Goal: Task Accomplishment & Management: Manage account settings

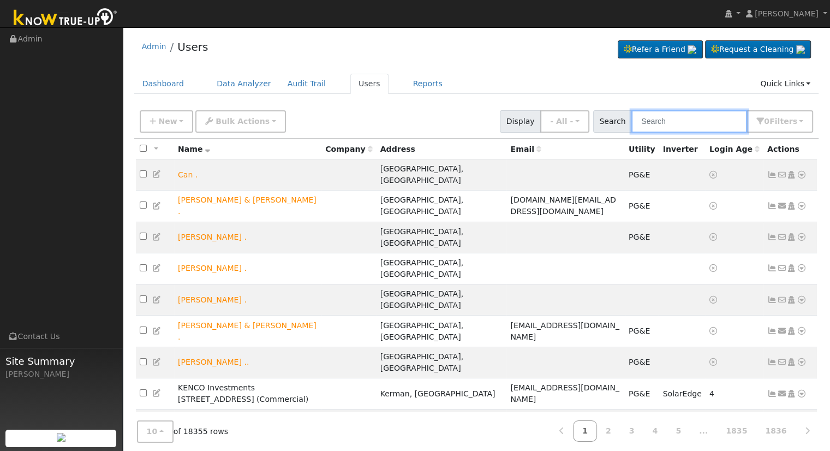
click at [676, 122] on input "text" at bounding box center [689, 121] width 116 height 22
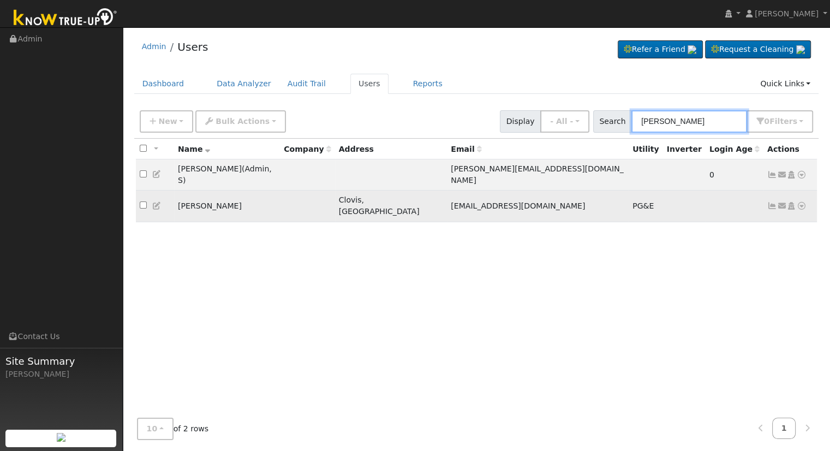
type input "forrest barcus"
click at [772, 195] on td "Send Email... Copy a Link Reset Password Open Access Data Analyzer Reports Scen…" at bounding box center [790, 205] width 54 height 31
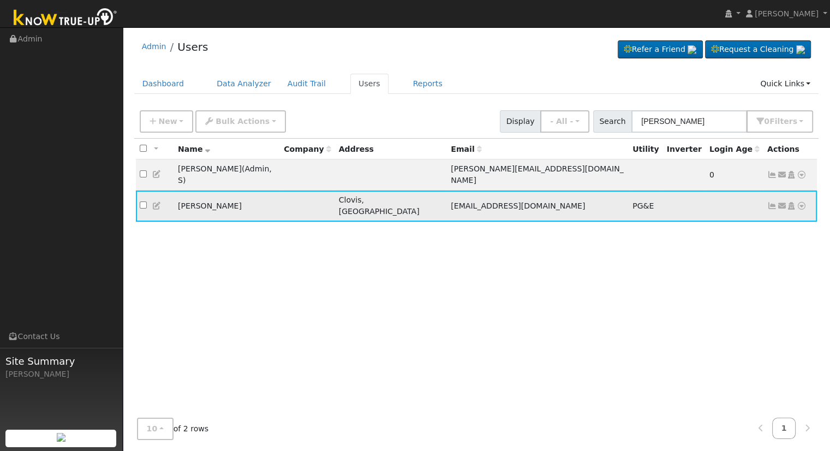
click at [771, 202] on icon at bounding box center [772, 206] width 10 height 8
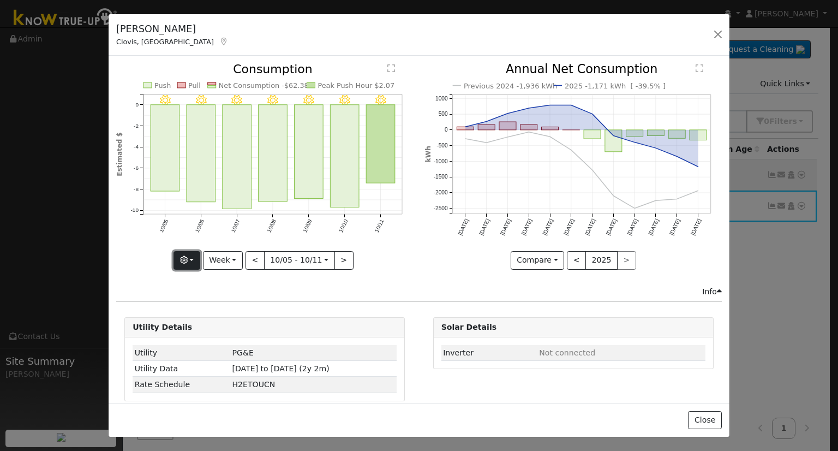
click at [196, 256] on button "button" at bounding box center [187, 260] width 27 height 19
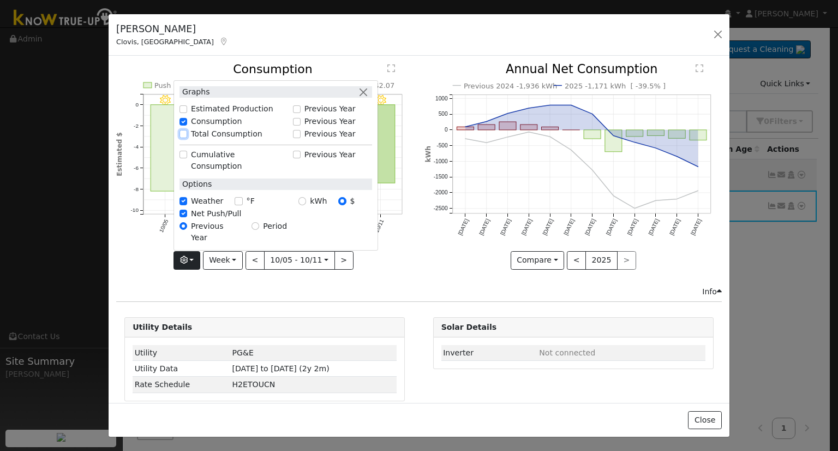
click at [185, 138] on input "Total Consumption" at bounding box center [184, 134] width 8 height 8
checkbox input "true"
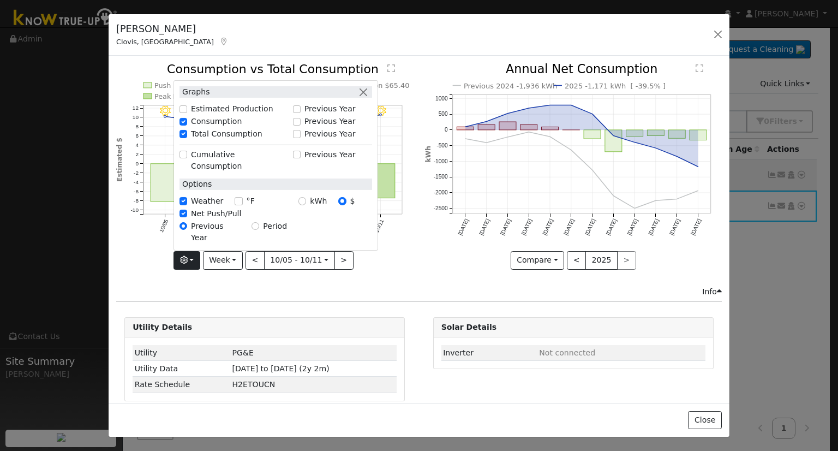
click at [196, 116] on div "Estimated Production" at bounding box center [233, 109] width 119 height 13
drag, startPoint x: 187, startPoint y: 128, endPoint x: 190, endPoint y: 133, distance: 6.2
click at [190, 115] on div "Estimated Production" at bounding box center [234, 108] width 108 height 11
click at [187, 115] on div "Estimated Production" at bounding box center [234, 108] width 108 height 11
click at [187, 113] on input "Estimated Production" at bounding box center [184, 109] width 8 height 8
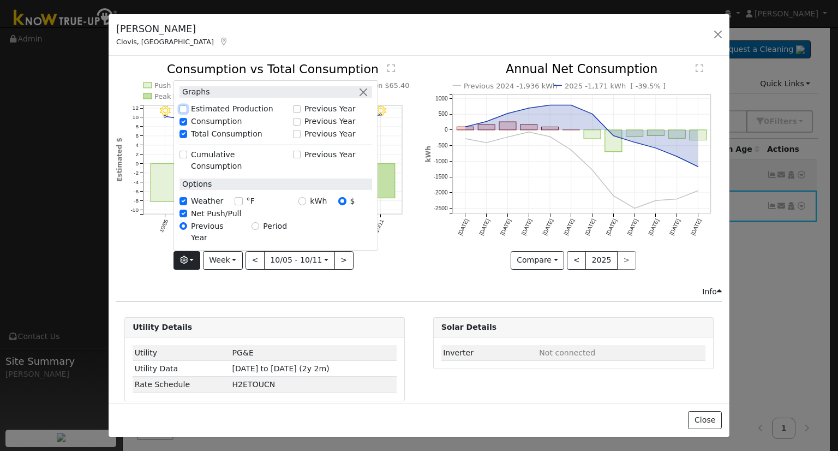
checkbox input "true"
click at [419, 247] on div "Previous 2024 -1,936 kWh 2025 -1,171 kWh [ -39.5% ] Oct '24 Nov '24 Dec '24 Jan…" at bounding box center [573, 174] width 308 height 222
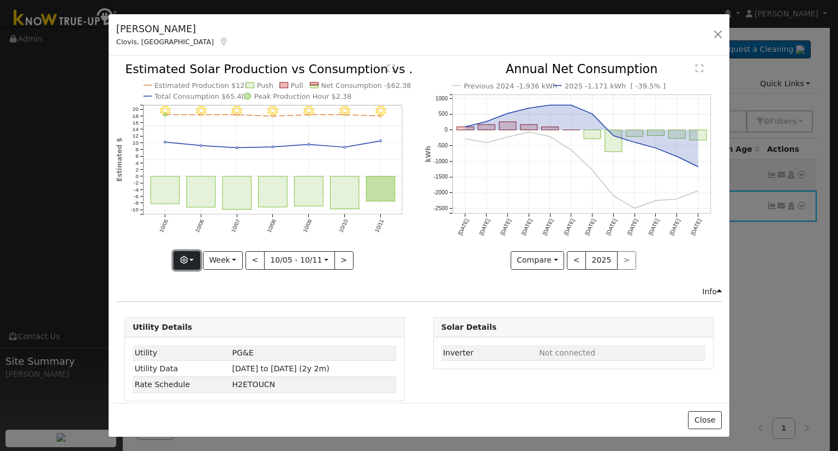
click at [200, 257] on button "button" at bounding box center [187, 260] width 27 height 19
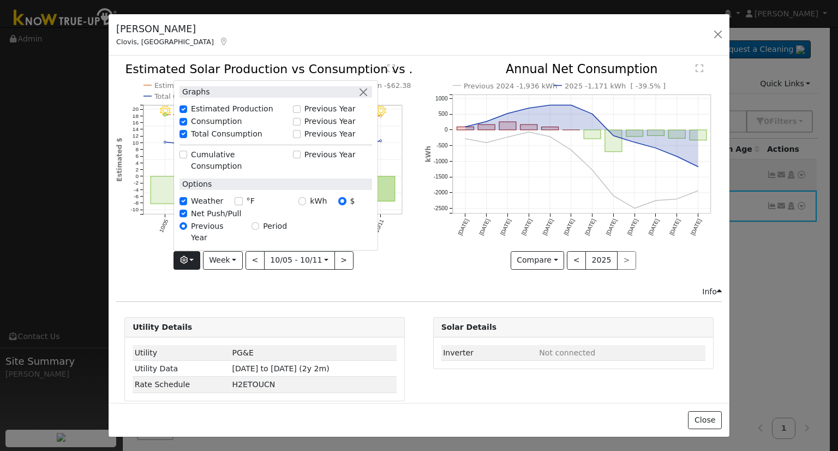
click at [419, 273] on div "Previous 2024 -1,936 kWh 2025 -1,171 kWh [ -39.5% ] Oct '24 Nov '24 Dec '24 Jan…" at bounding box center [573, 174] width 308 height 222
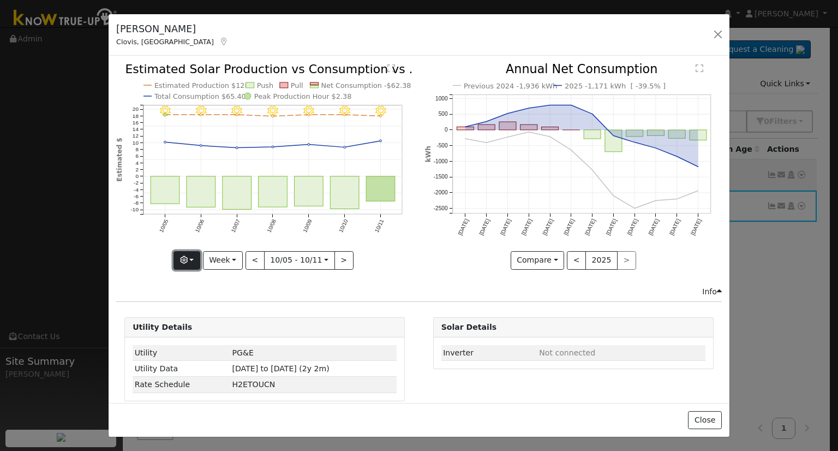
click at [190, 256] on button "button" at bounding box center [187, 260] width 27 height 19
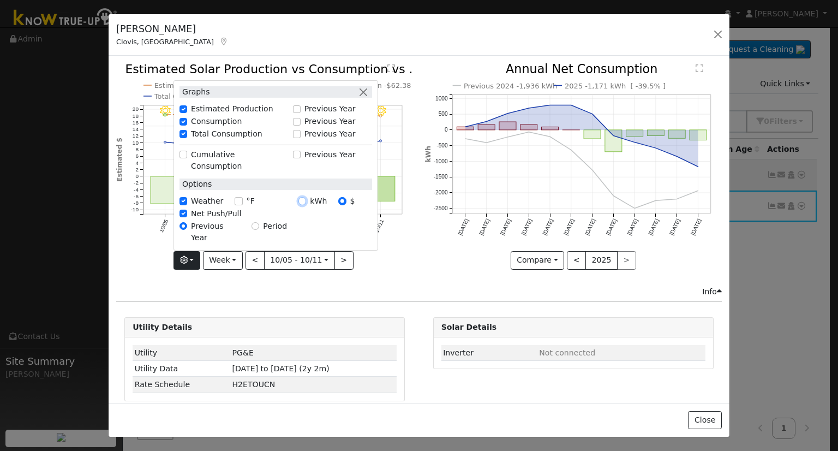
click at [303, 205] on input "kWh" at bounding box center [302, 201] width 8 height 8
radio input "true"
radio input "false"
click at [398, 241] on div at bounding box center [264, 166] width 297 height 206
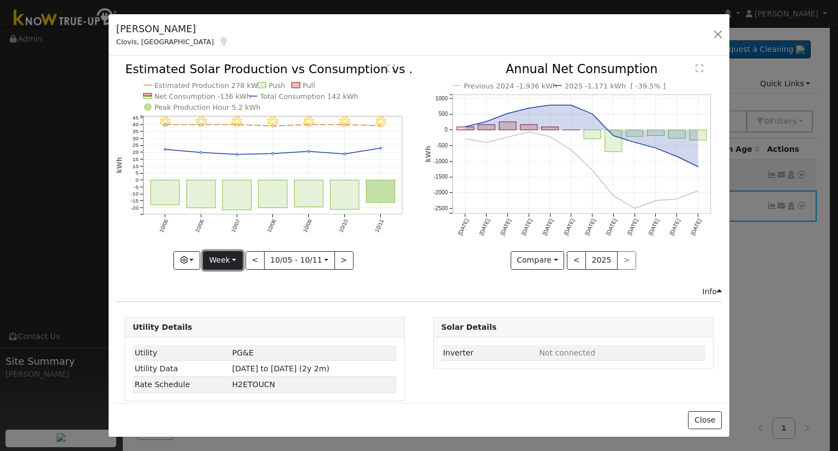
click at [227, 260] on button "Week" at bounding box center [223, 260] width 40 height 19
click at [252, 321] on link "Year" at bounding box center [242, 327] width 76 height 15
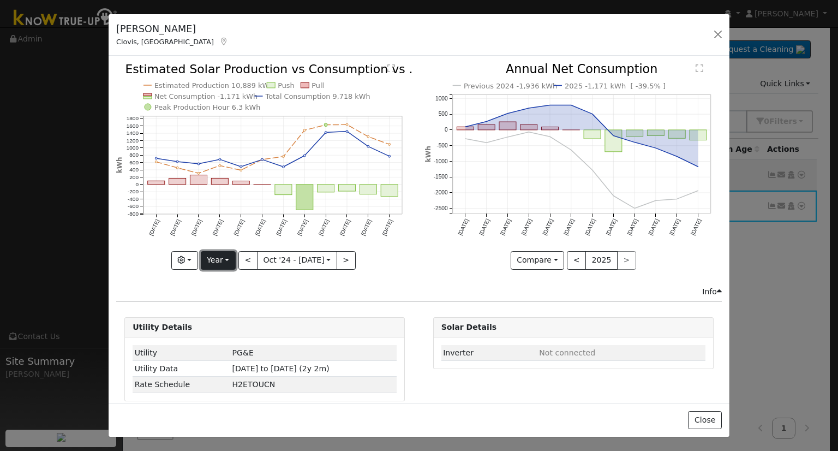
click at [227, 261] on button "Year" at bounding box center [218, 260] width 35 height 19
click at [241, 306] on link "Month" at bounding box center [239, 312] width 76 height 15
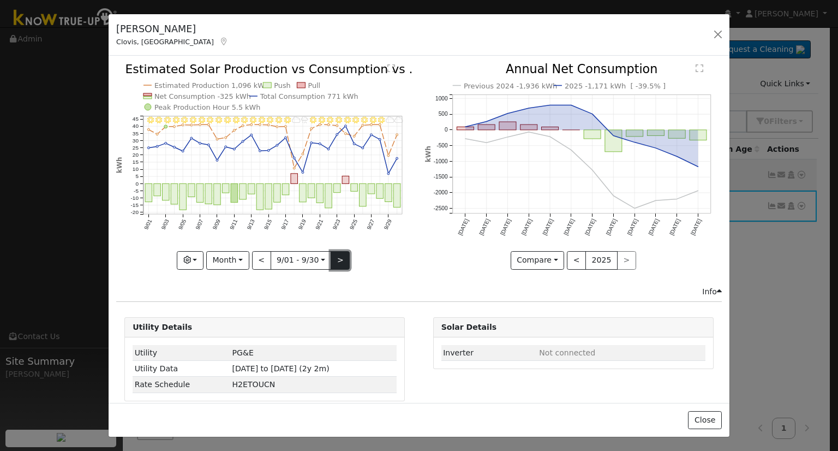
click at [338, 260] on button ">" at bounding box center [340, 260] width 19 height 19
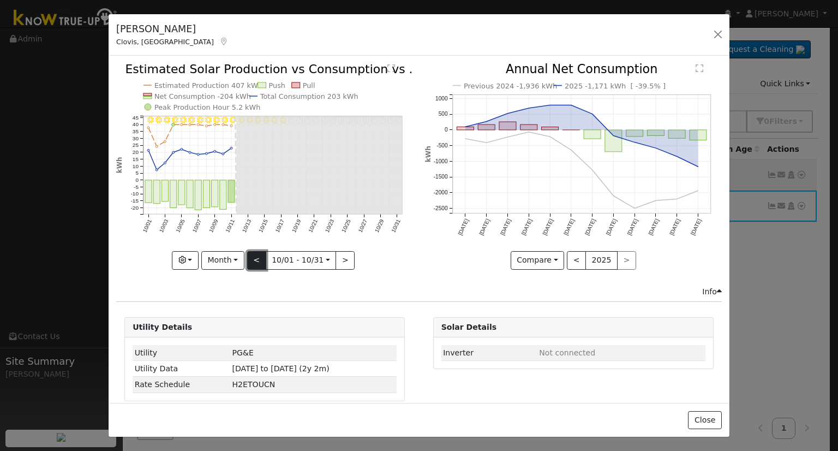
click at [261, 256] on button "<" at bounding box center [256, 260] width 19 height 19
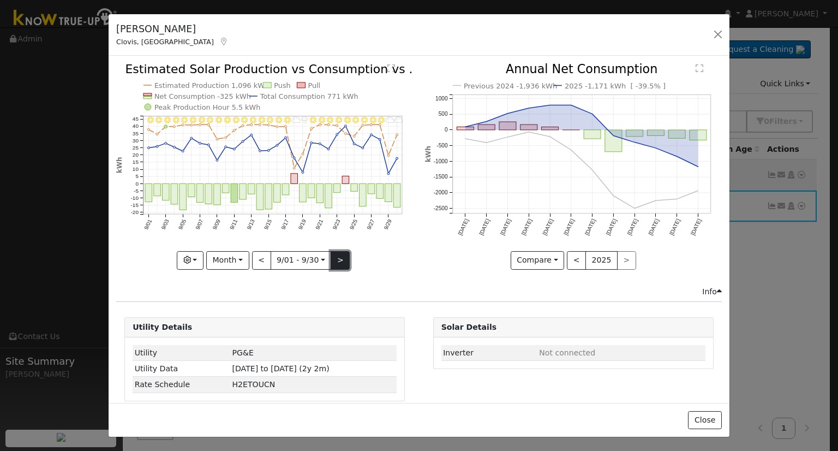
click at [335, 258] on button ">" at bounding box center [340, 260] width 19 height 19
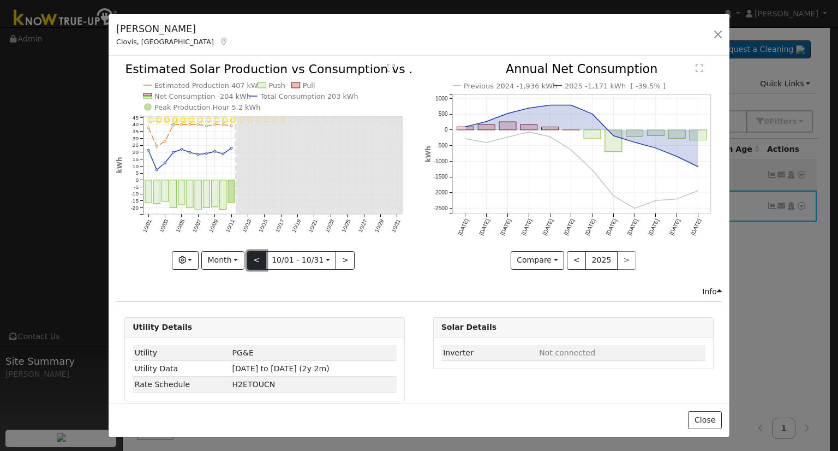
click at [260, 260] on button "<" at bounding box center [256, 260] width 19 height 19
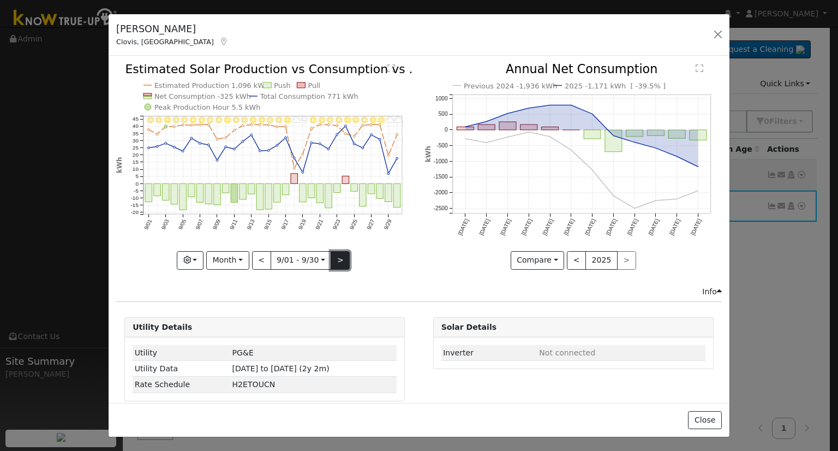
click at [341, 256] on button ">" at bounding box center [340, 260] width 19 height 19
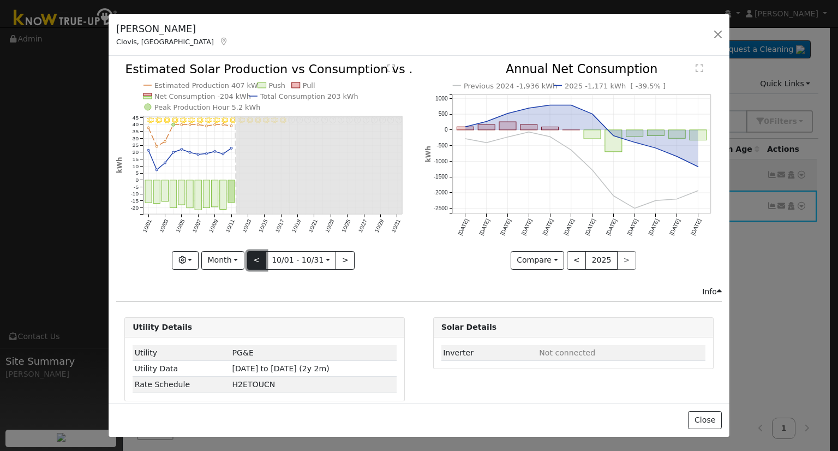
click at [260, 255] on button "<" at bounding box center [256, 260] width 19 height 19
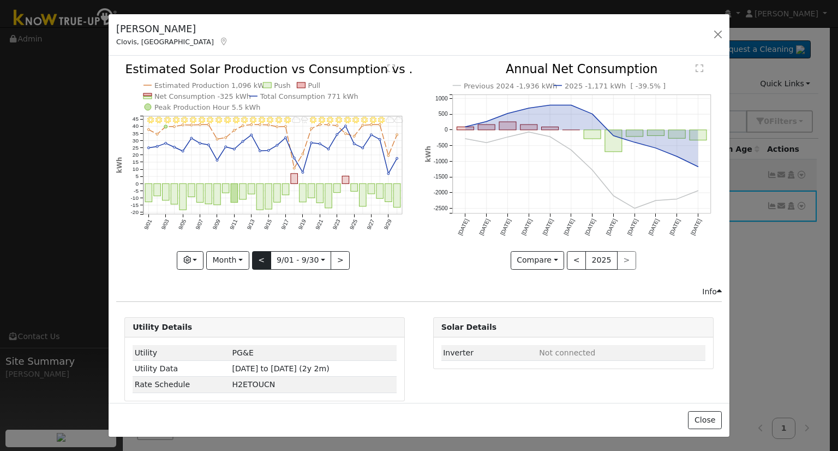
click at [260, 255] on div "9/30 - Cloudy 9/29 - Cloudy 9/28 - Clear 9/27 - Clear 9/26 - Clear 9/25 - Mostl…" at bounding box center [264, 166] width 297 height 206
click at [260, 255] on button "<" at bounding box center [261, 260] width 19 height 19
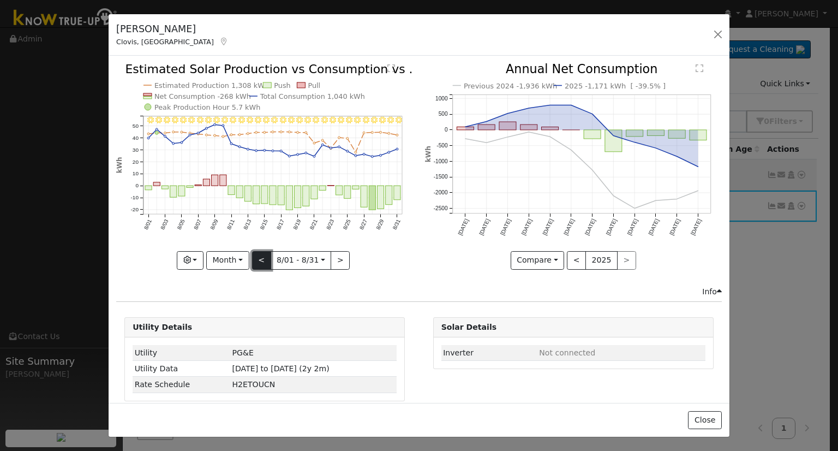
click at [257, 260] on button "<" at bounding box center [261, 260] width 19 height 19
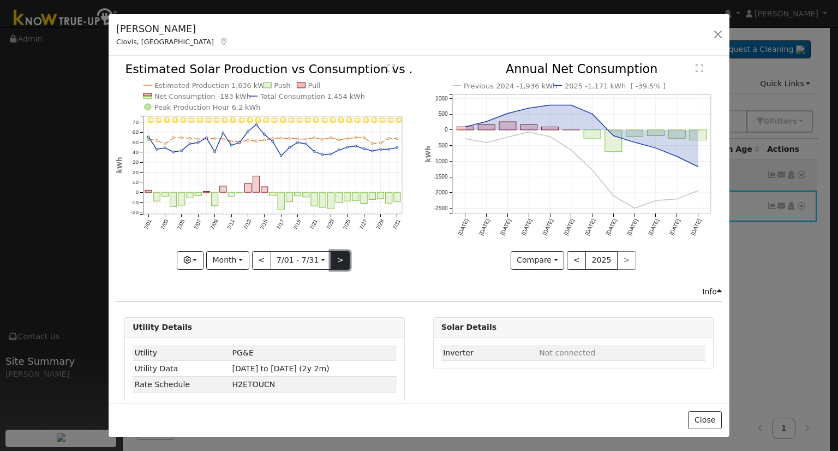
click at [333, 260] on button ">" at bounding box center [340, 260] width 19 height 19
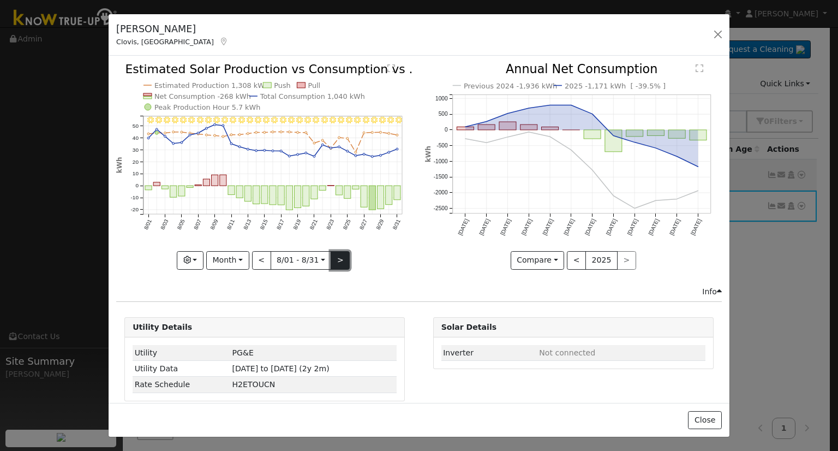
click at [333, 260] on button ">" at bounding box center [340, 260] width 19 height 19
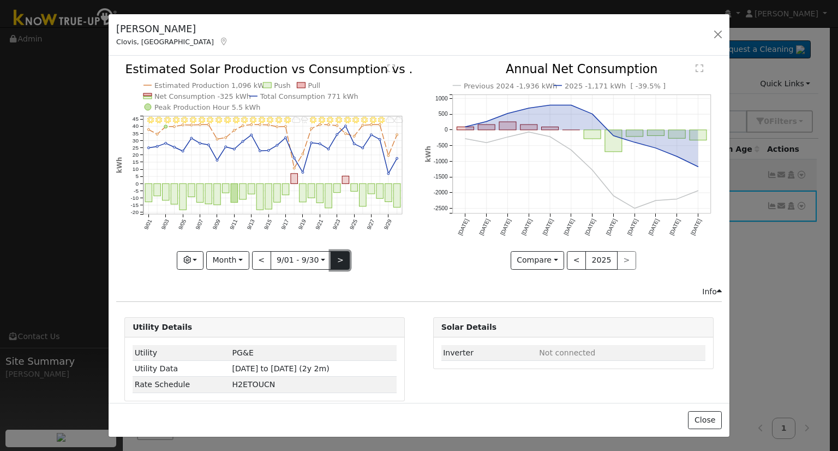
click at [333, 260] on button ">" at bounding box center [340, 260] width 19 height 19
type input "2025-10-01"
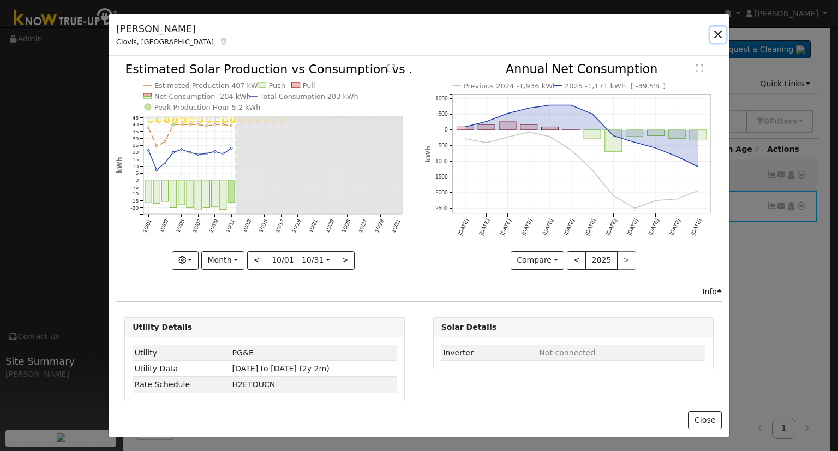
click at [715, 33] on button "button" at bounding box center [718, 34] width 15 height 15
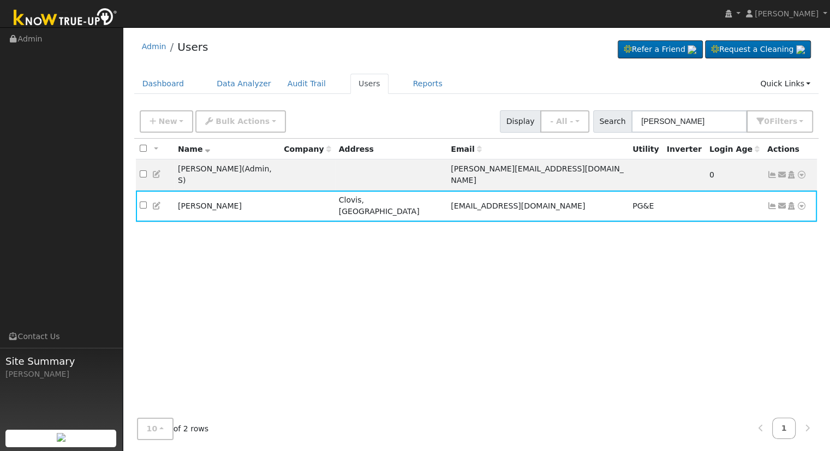
click at [459, 66] on div "Admin Users Refer a Friend Request a Cleaning" at bounding box center [476, 240] width 696 height 415
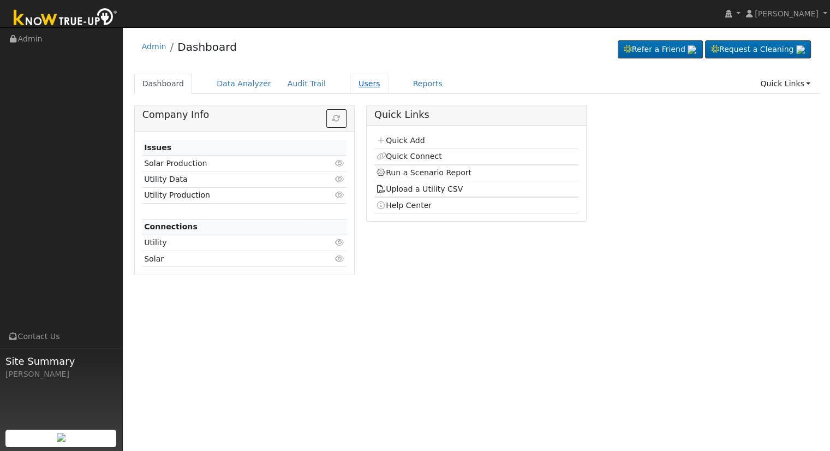
click at [350, 83] on link "Users" at bounding box center [369, 84] width 38 height 20
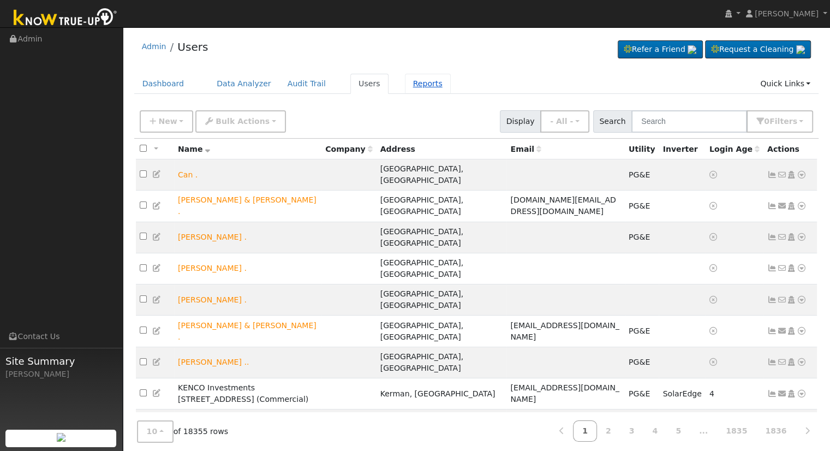
click at [405, 80] on link "Reports" at bounding box center [428, 84] width 46 height 20
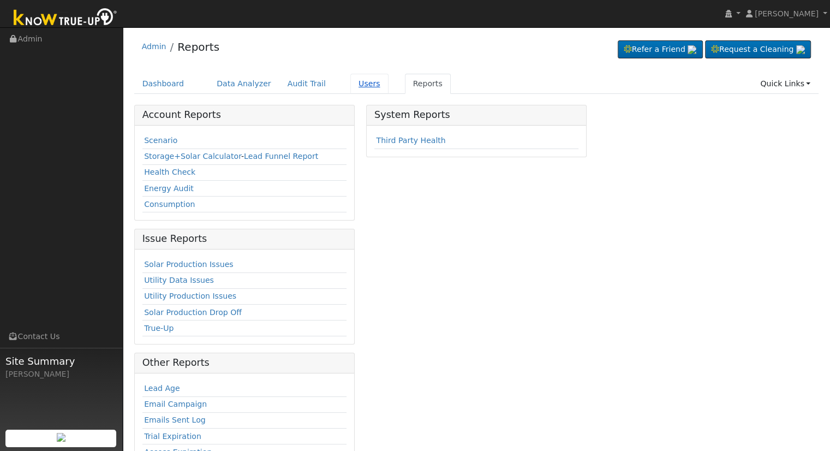
click at [353, 87] on link "Users" at bounding box center [369, 84] width 38 height 20
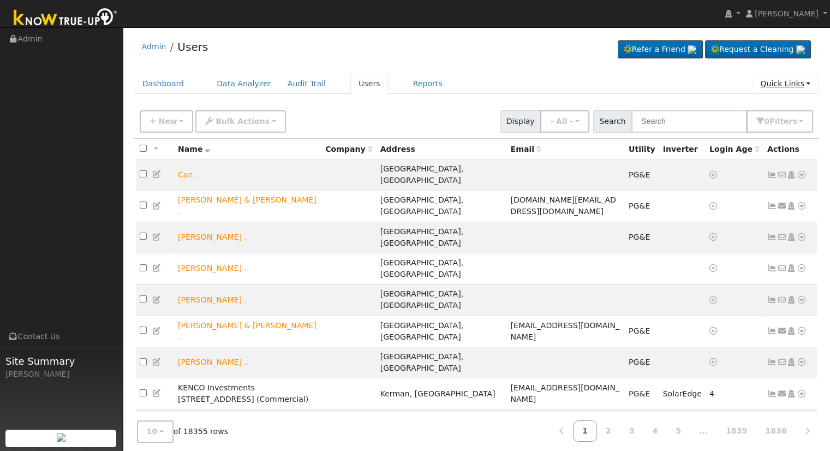
click at [771, 77] on link "Quick Links" at bounding box center [785, 84] width 67 height 20
click at [670, 93] on ul "Dashboard Data Analyzer Audit Trail Users Reports Quick Links Quick Add Quick C…" at bounding box center [476, 84] width 685 height 20
click at [793, 21] on link "[PERSON_NAME]" at bounding box center [786, 13] width 87 height 27
click at [550, 90] on ul "Dashboard Data Analyzer Audit Trail Users Reports Quick Links Quick Add Quick C…" at bounding box center [476, 84] width 685 height 20
click at [743, 11] on link at bounding box center [732, 13] width 21 height 27
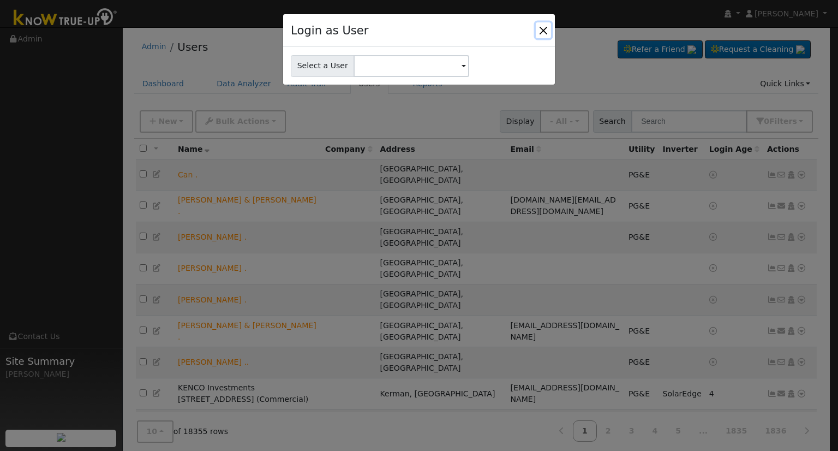
click at [544, 25] on button "Close" at bounding box center [543, 29] width 15 height 15
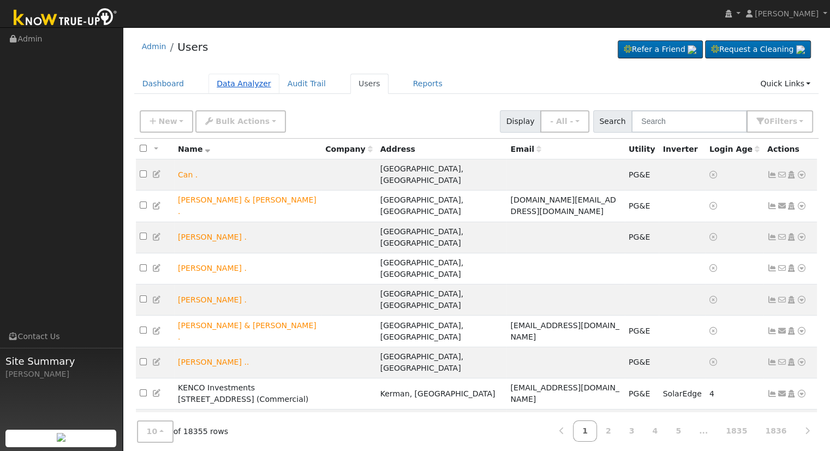
click at [238, 81] on link "Data Analyzer" at bounding box center [243, 84] width 71 height 20
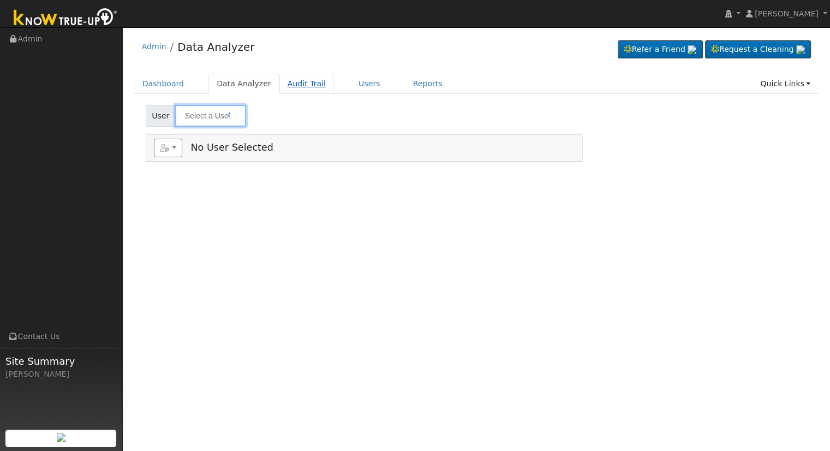
type input "Brian Barcus"
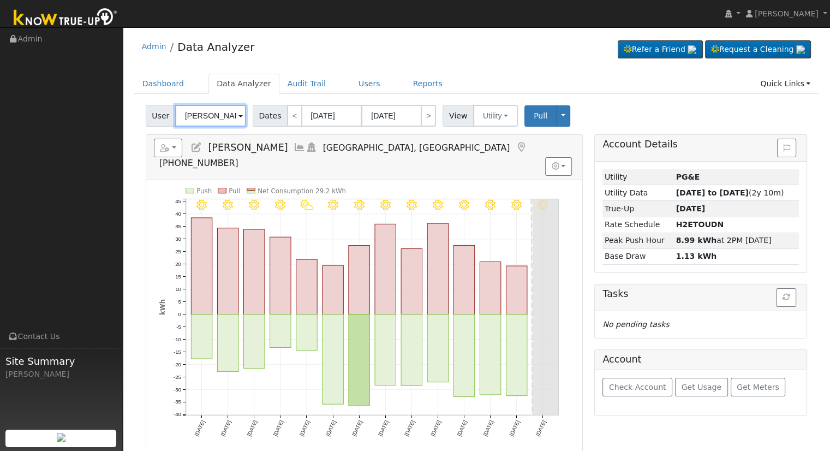
drag, startPoint x: 225, startPoint y: 113, endPoint x: 172, endPoint y: 121, distance: 53.5
click at [172, 121] on div "User Brian Barcus" at bounding box center [197, 116] width 103 height 22
type input "\"
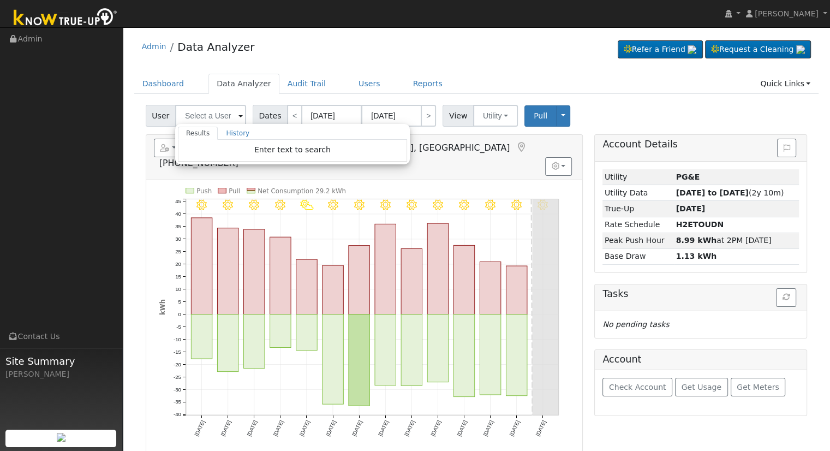
click at [443, 53] on div "Admin Data Analyzer Refer a Friend Request a Cleaning" at bounding box center [476, 49] width 685 height 33
type input "Brian Barcus"
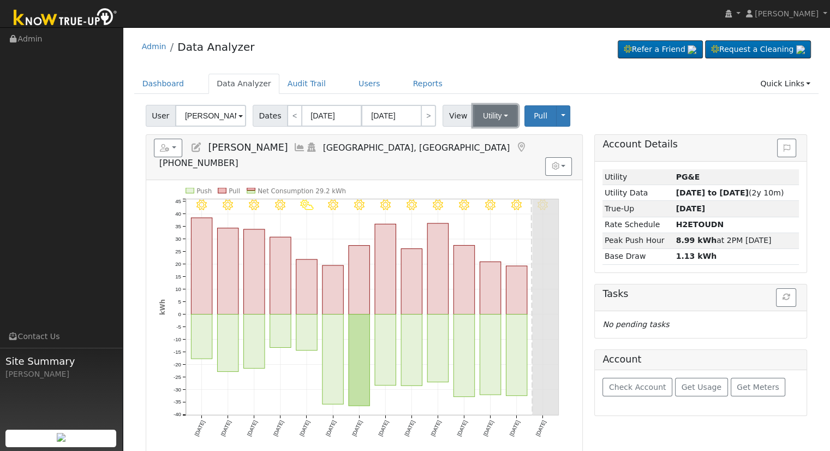
click at [498, 121] on button "Utility" at bounding box center [495, 116] width 45 height 22
click at [498, 80] on ul "Dashboard Data Analyzer Audit Trail Users Reports Quick Links Quick Add Quick C…" at bounding box center [476, 84] width 685 height 20
click at [405, 79] on link "Reports" at bounding box center [428, 84] width 46 height 20
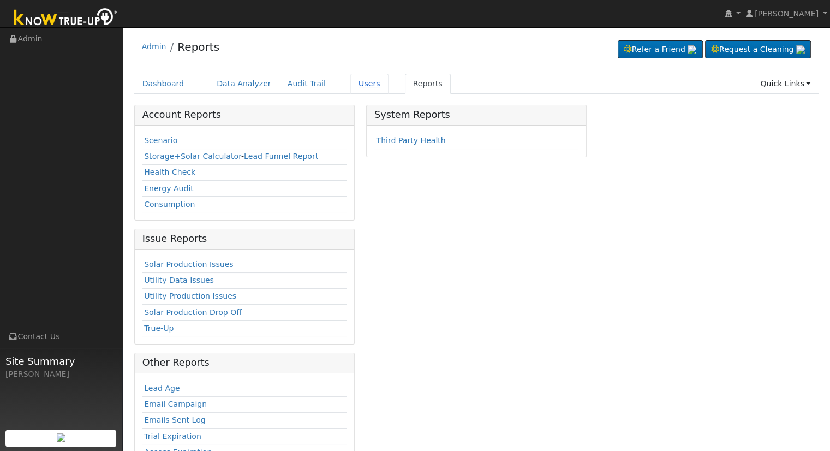
click at [354, 83] on link "Users" at bounding box center [369, 84] width 38 height 20
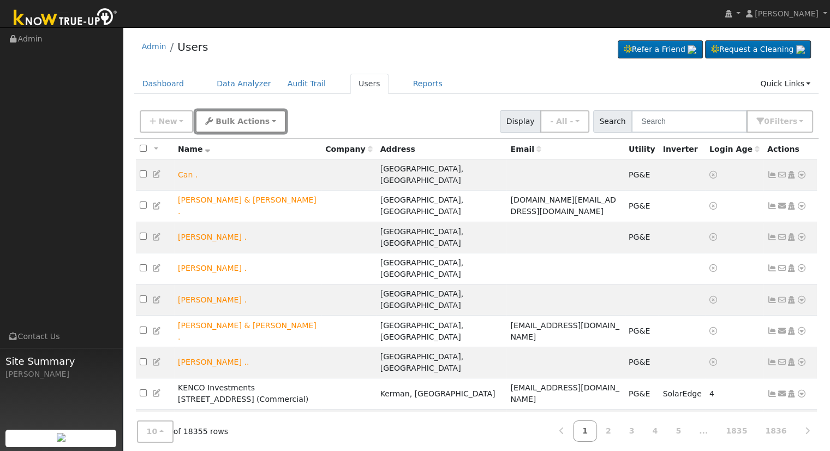
click at [261, 128] on button "Bulk Actions" at bounding box center [240, 121] width 90 height 22
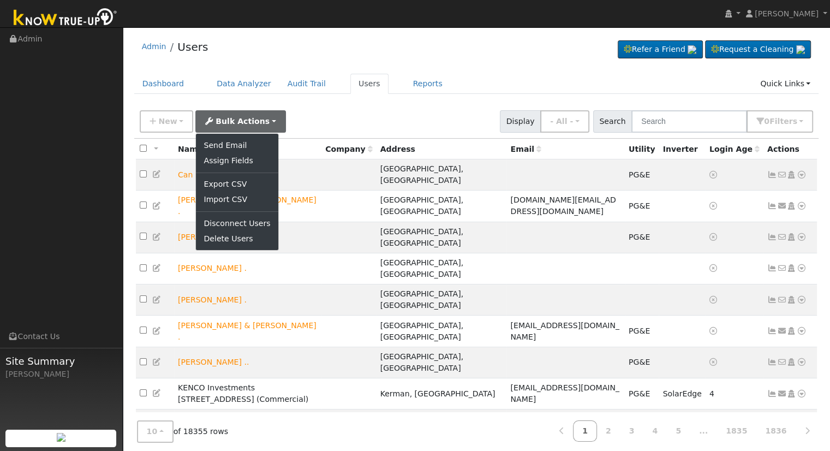
click at [310, 110] on div "New Add User Quick Add Quick Connect Quick Convert Lead Bulk Actions Send Email…" at bounding box center [477, 119] width 678 height 26
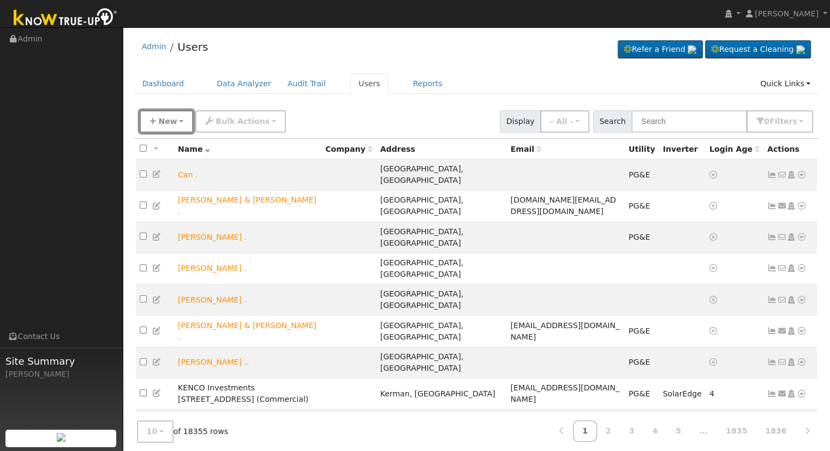
click at [175, 123] on button "New" at bounding box center [167, 121] width 54 height 22
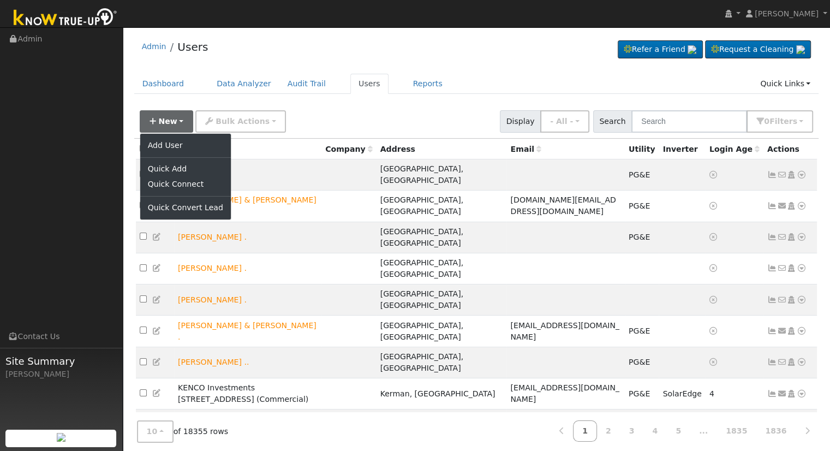
click at [350, 108] on div "New Add User Quick Add Quick Connect Quick Convert Lead Bulk Actions Send Email…" at bounding box center [477, 119] width 678 height 26
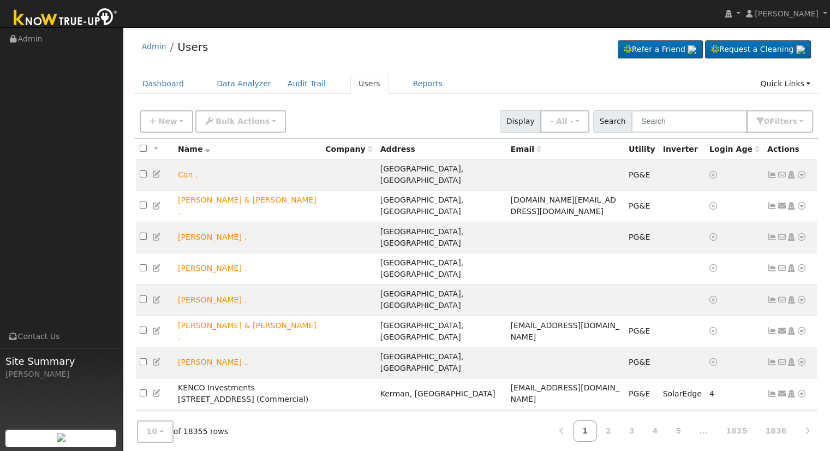
click at [538, 122] on span "Display" at bounding box center [520, 121] width 41 height 22
click at [582, 122] on button "- All -" at bounding box center [564, 121] width 49 height 22
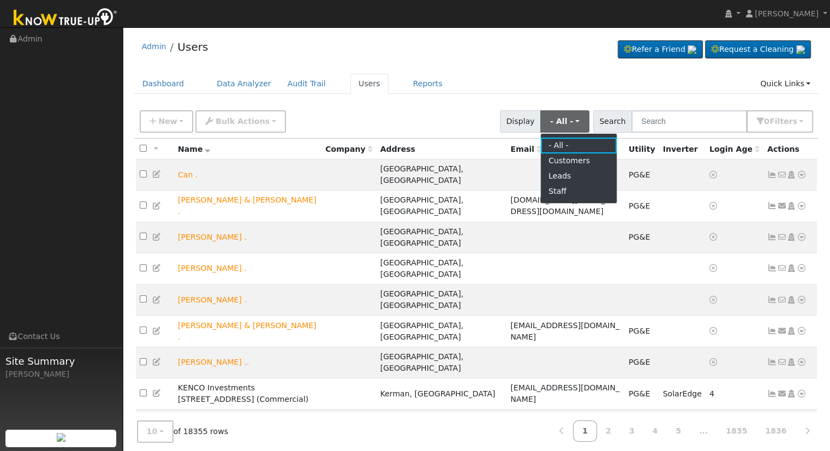
click at [566, 88] on ul "Dashboard Data Analyzer Audit Trail Users Reports Quick Links Quick Add Quick C…" at bounding box center [476, 84] width 685 height 20
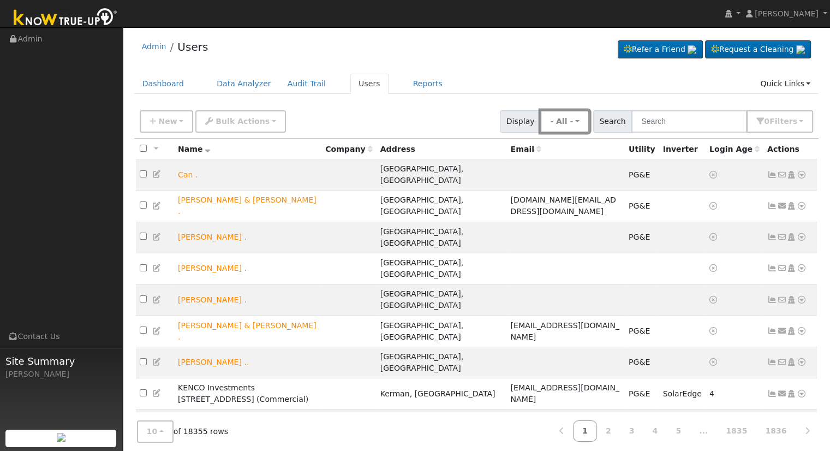
click at [572, 117] on button "- All -" at bounding box center [564, 121] width 49 height 22
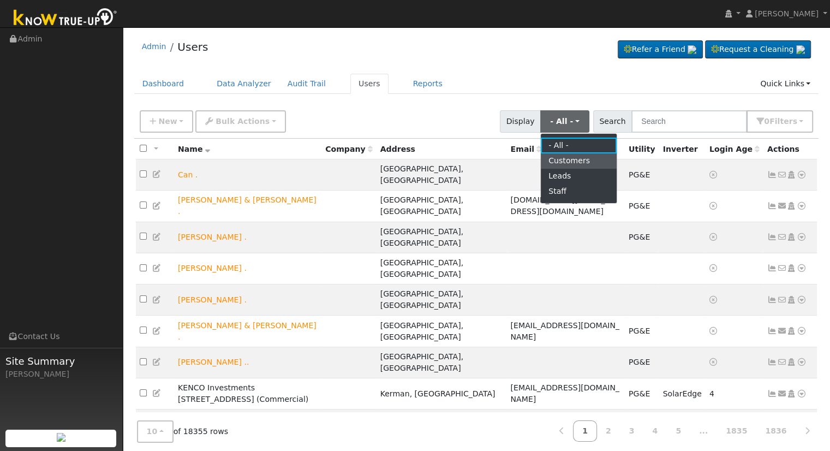
click at [581, 158] on link "Customers" at bounding box center [579, 160] width 76 height 15
